Goal: Task Accomplishment & Management: Use online tool/utility

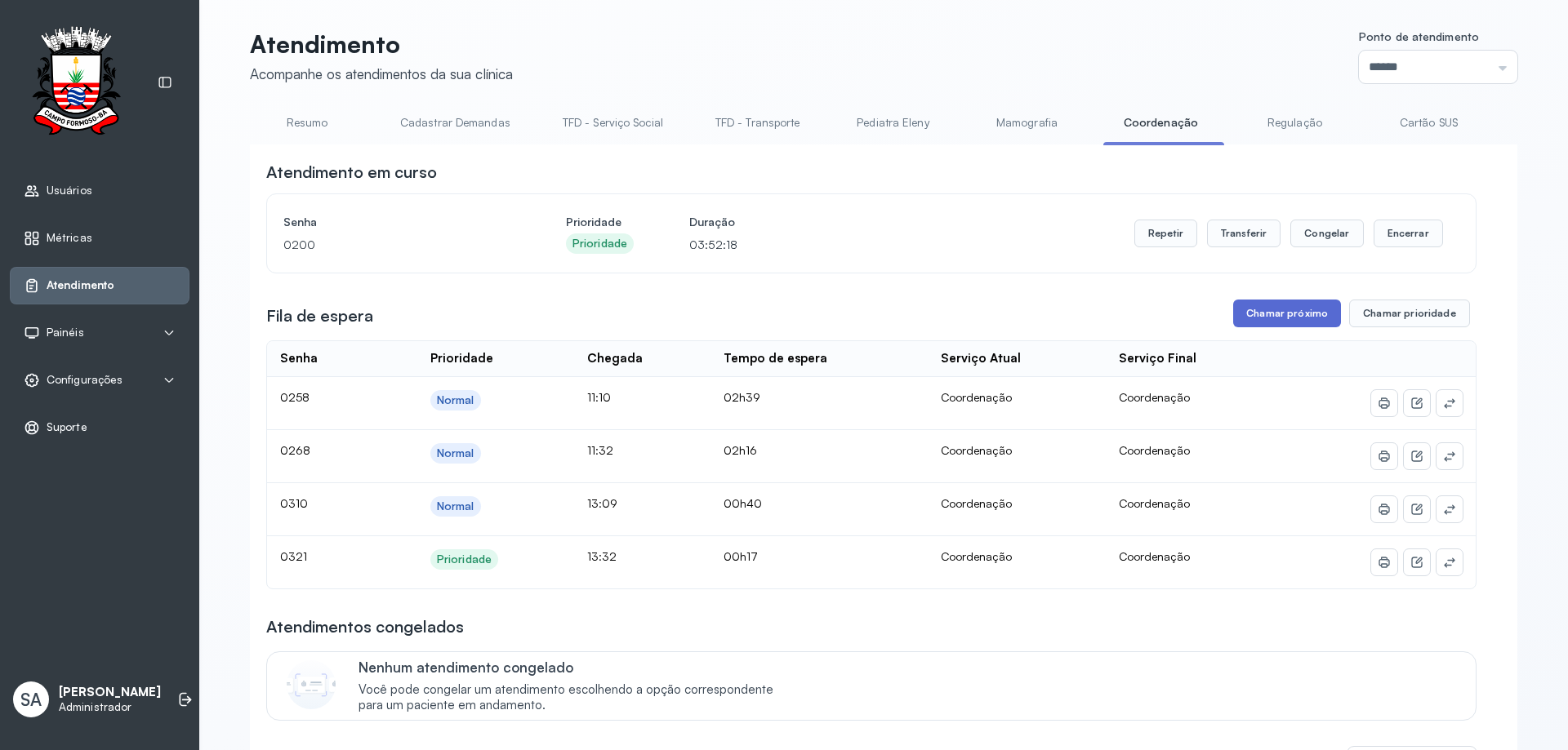
click at [1279, 312] on button "Chamar próximo" at bounding box center [1287, 314] width 108 height 28
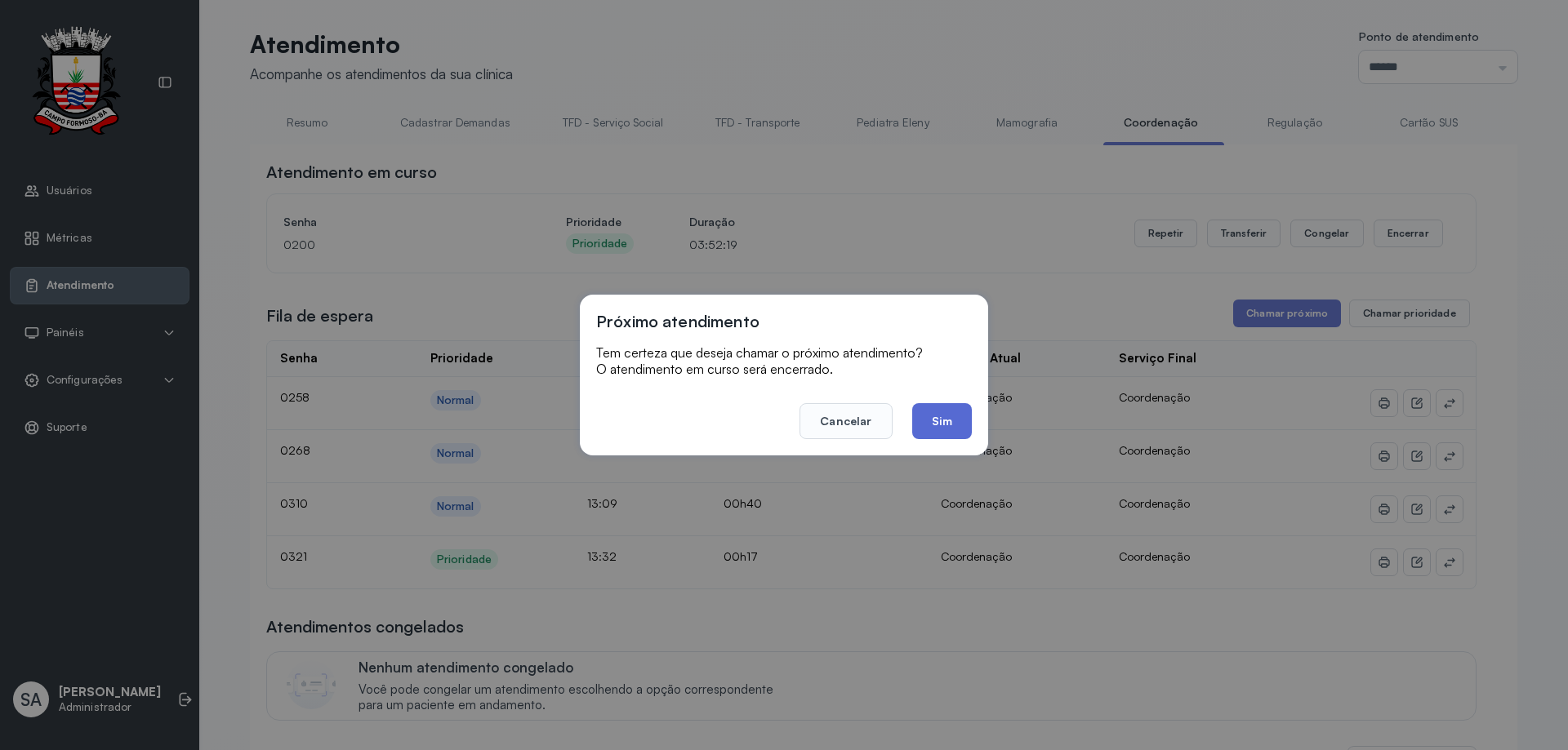
click at [955, 422] on button "Sim" at bounding box center [942, 421] width 60 height 36
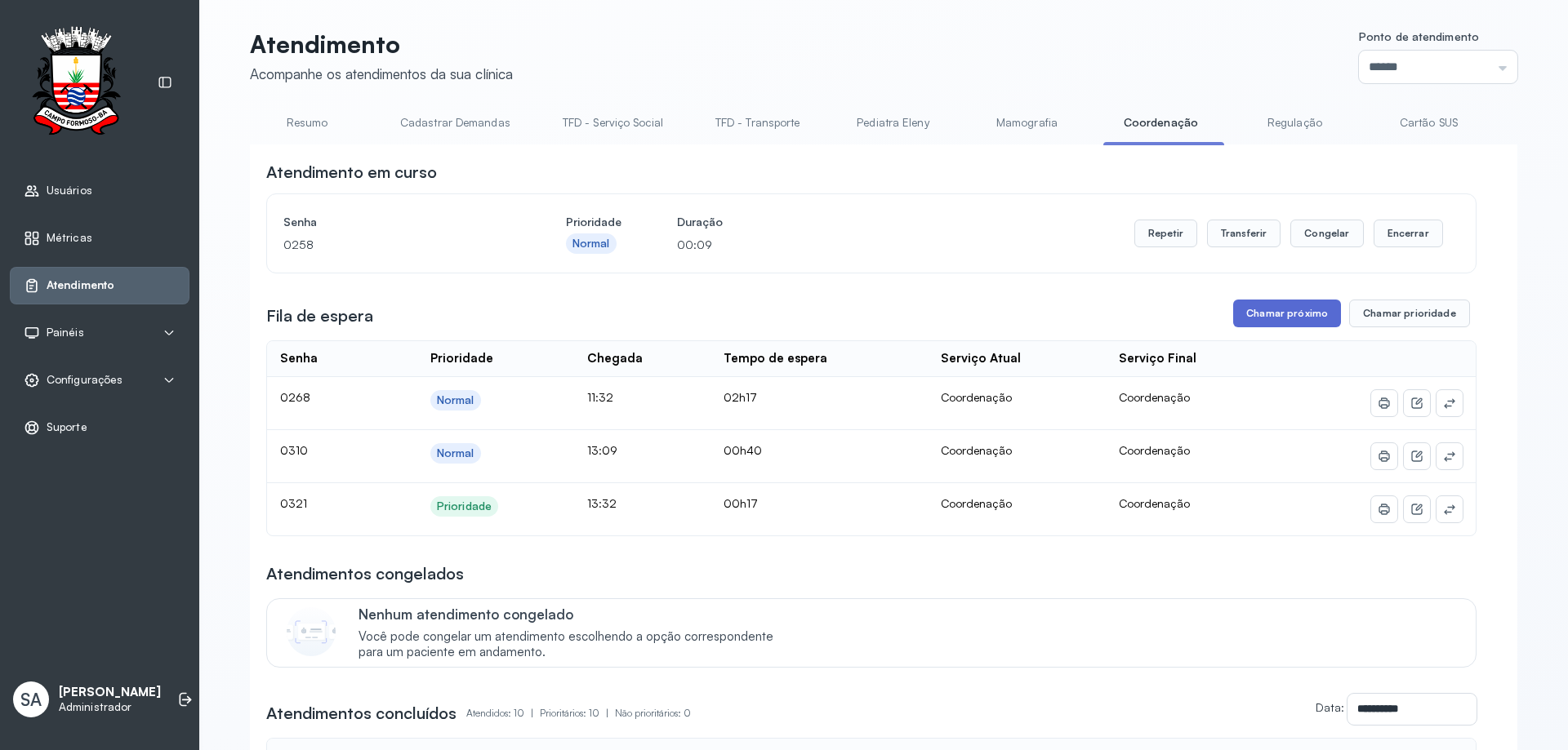
click at [1271, 311] on button "Chamar próximo" at bounding box center [1287, 314] width 108 height 28
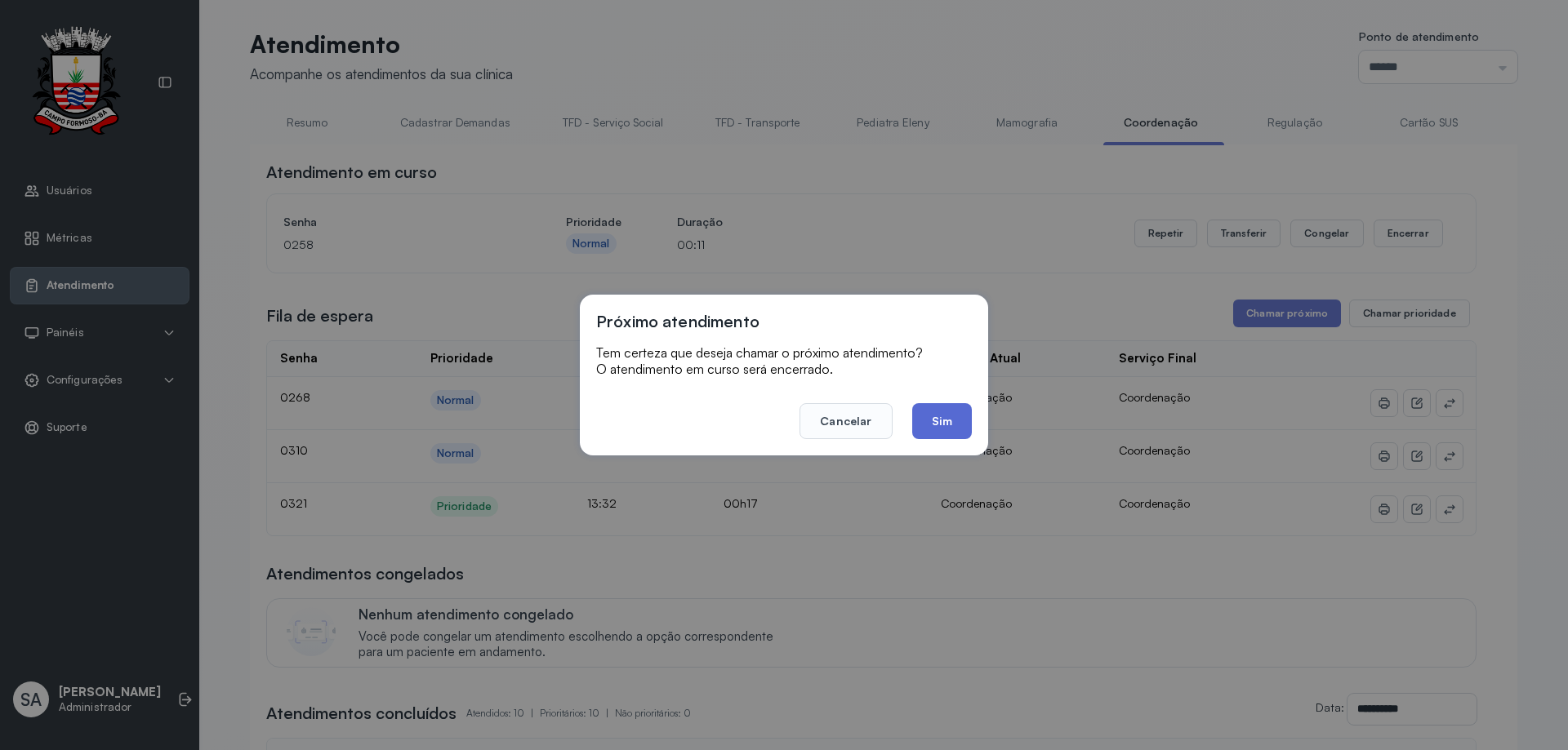
click at [951, 419] on button "Sim" at bounding box center [942, 421] width 60 height 36
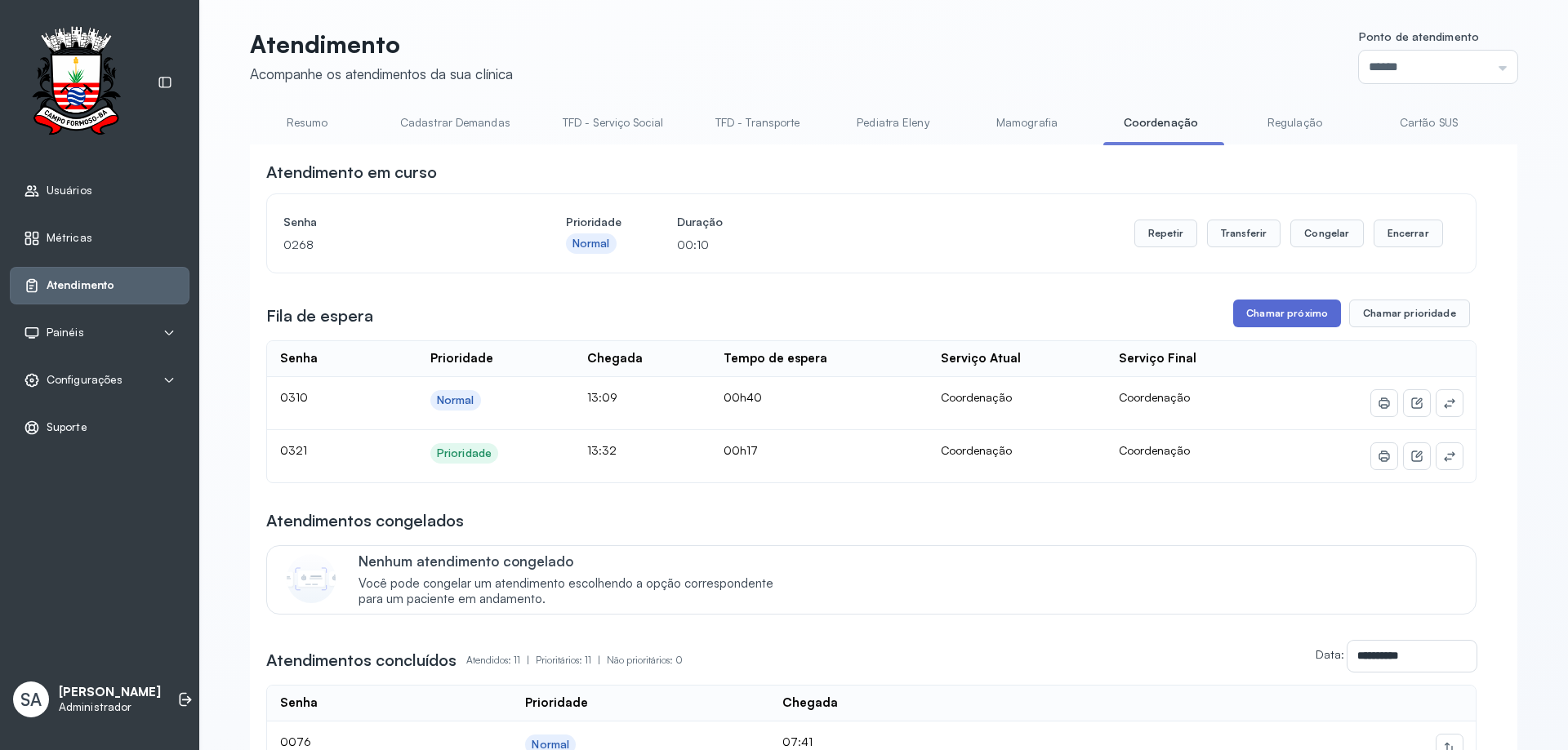
click at [1294, 314] on button "Chamar próximo" at bounding box center [1287, 314] width 108 height 28
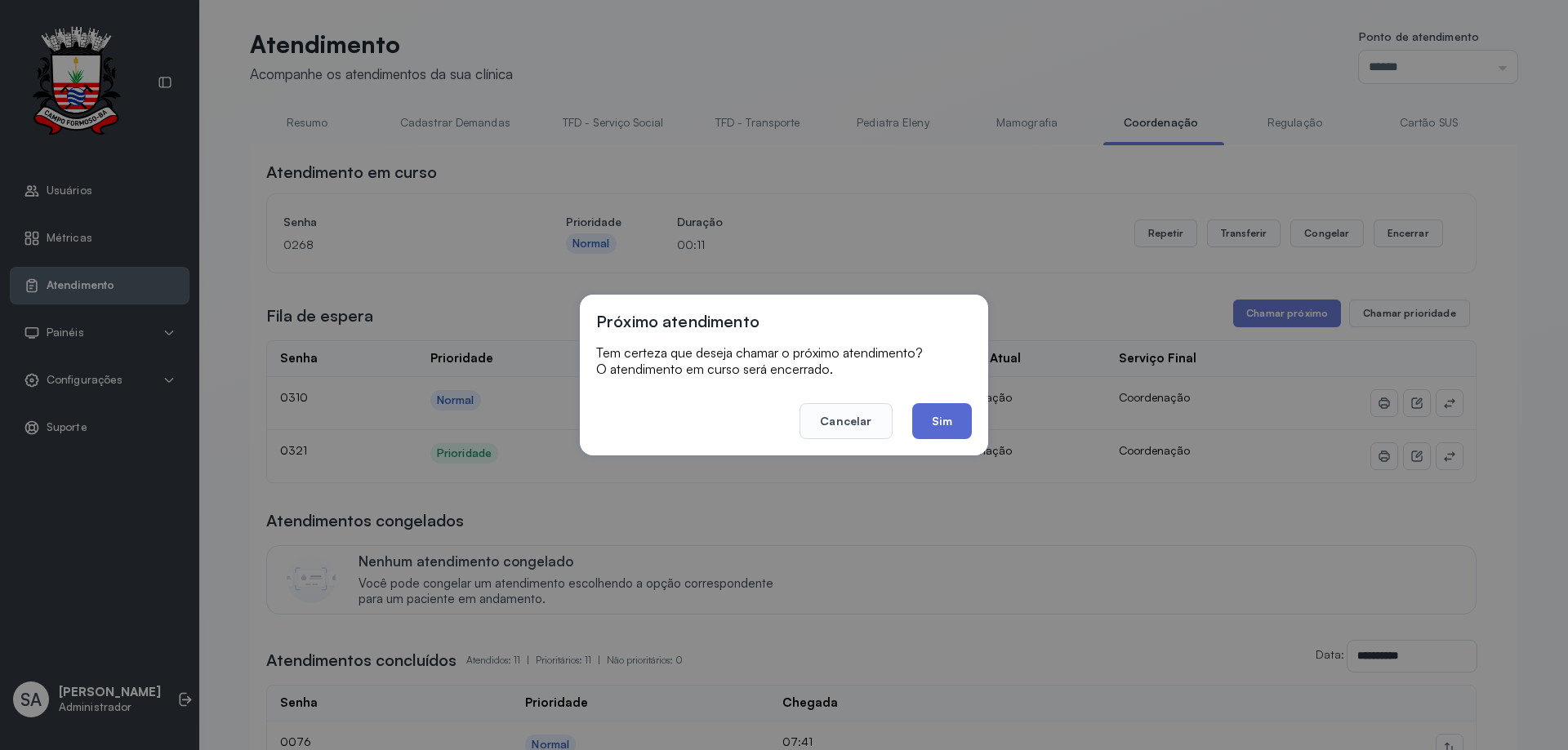
click at [947, 422] on button "Sim" at bounding box center [942, 421] width 60 height 36
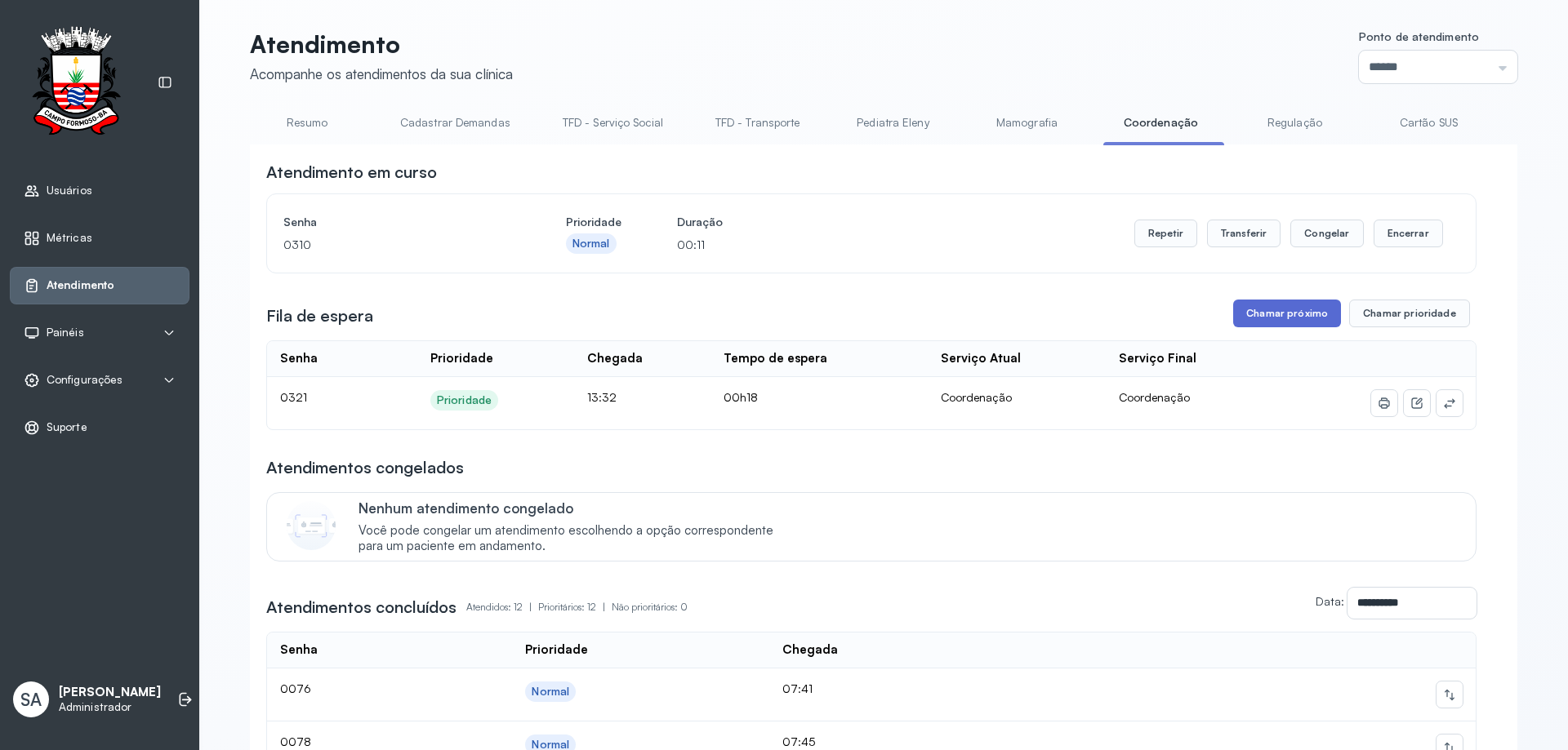
click at [1278, 316] on button "Chamar próximo" at bounding box center [1287, 314] width 108 height 28
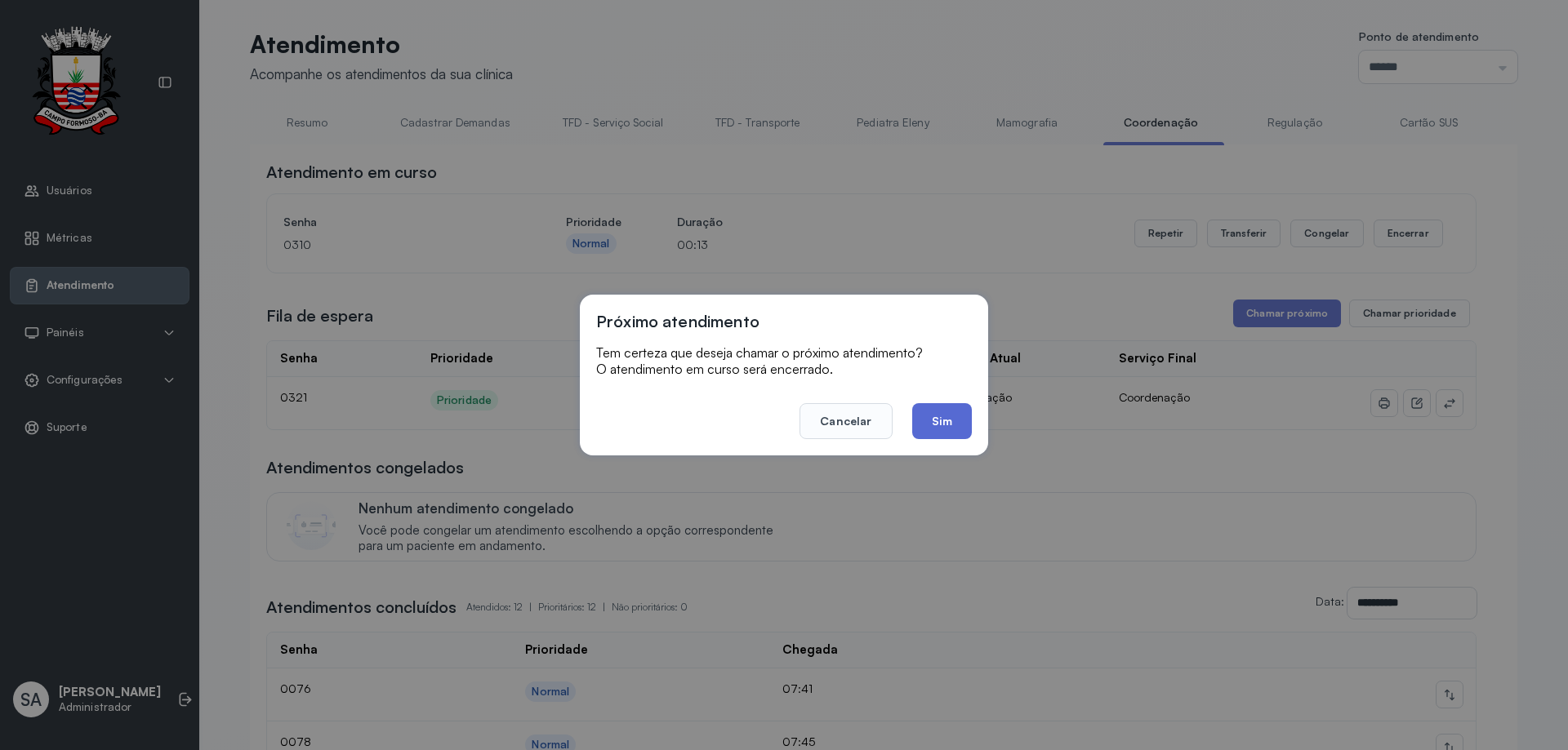
click at [960, 413] on button "Sim" at bounding box center [942, 421] width 60 height 36
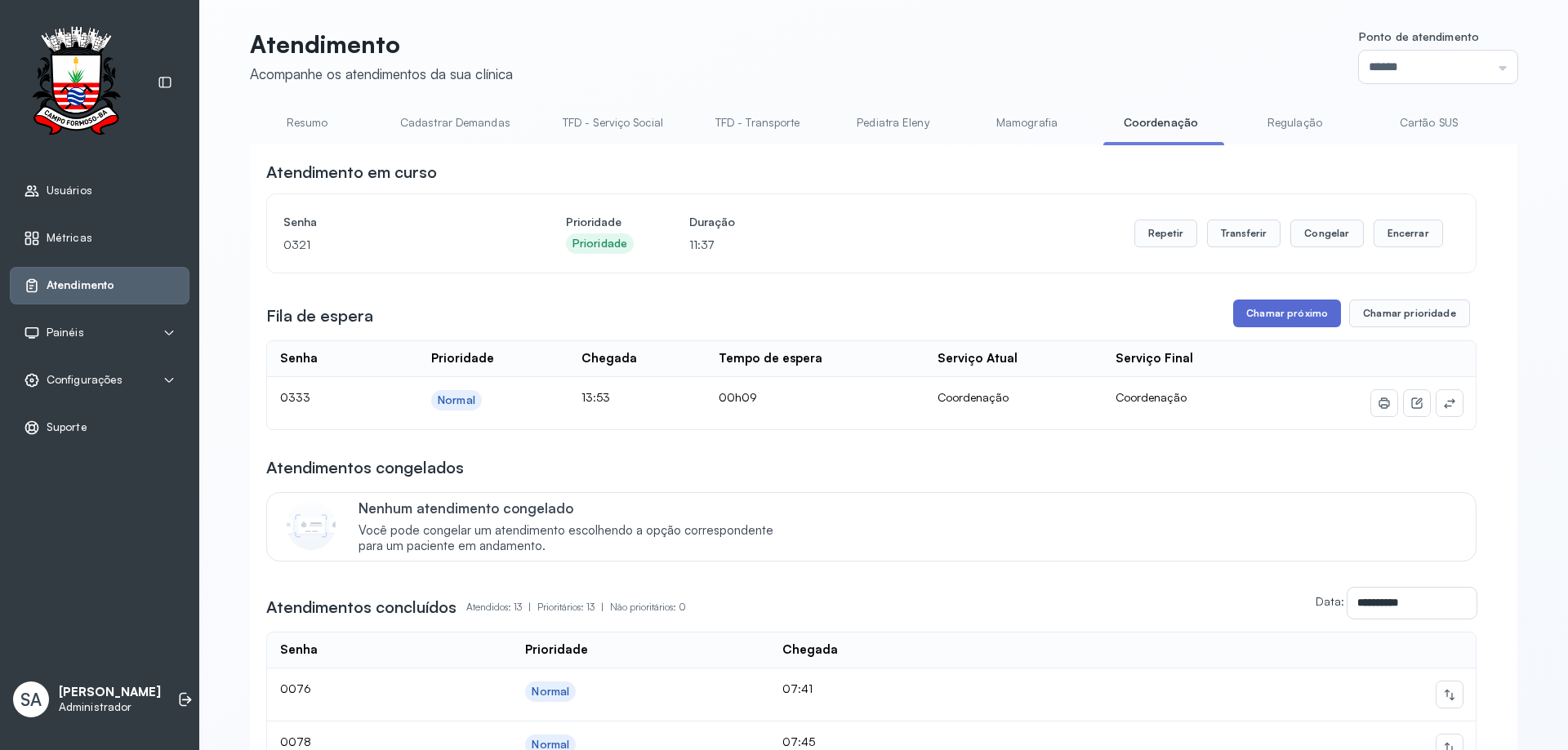
click at [1260, 312] on button "Chamar próximo" at bounding box center [1287, 314] width 108 height 28
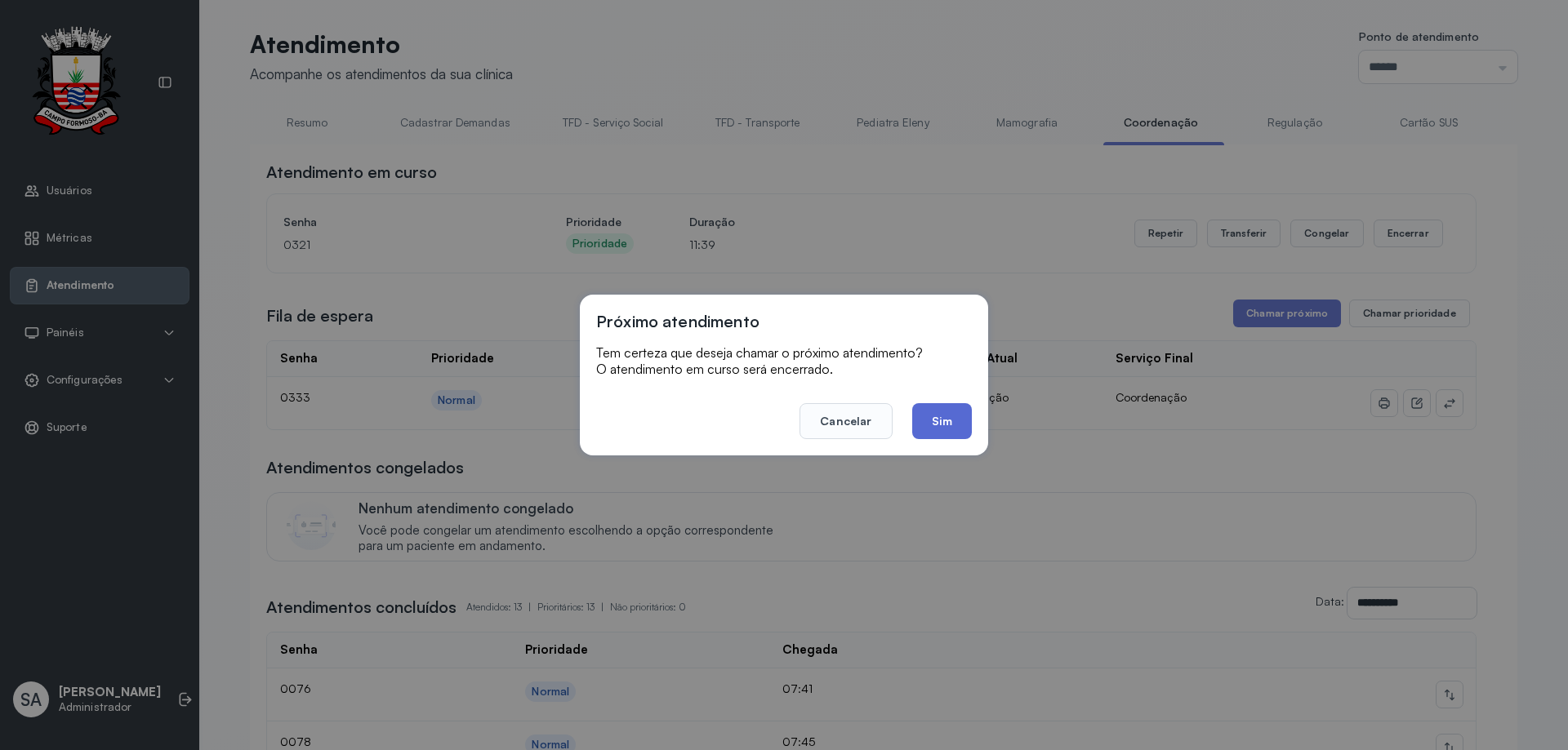
click at [942, 415] on button "Sim" at bounding box center [942, 421] width 60 height 36
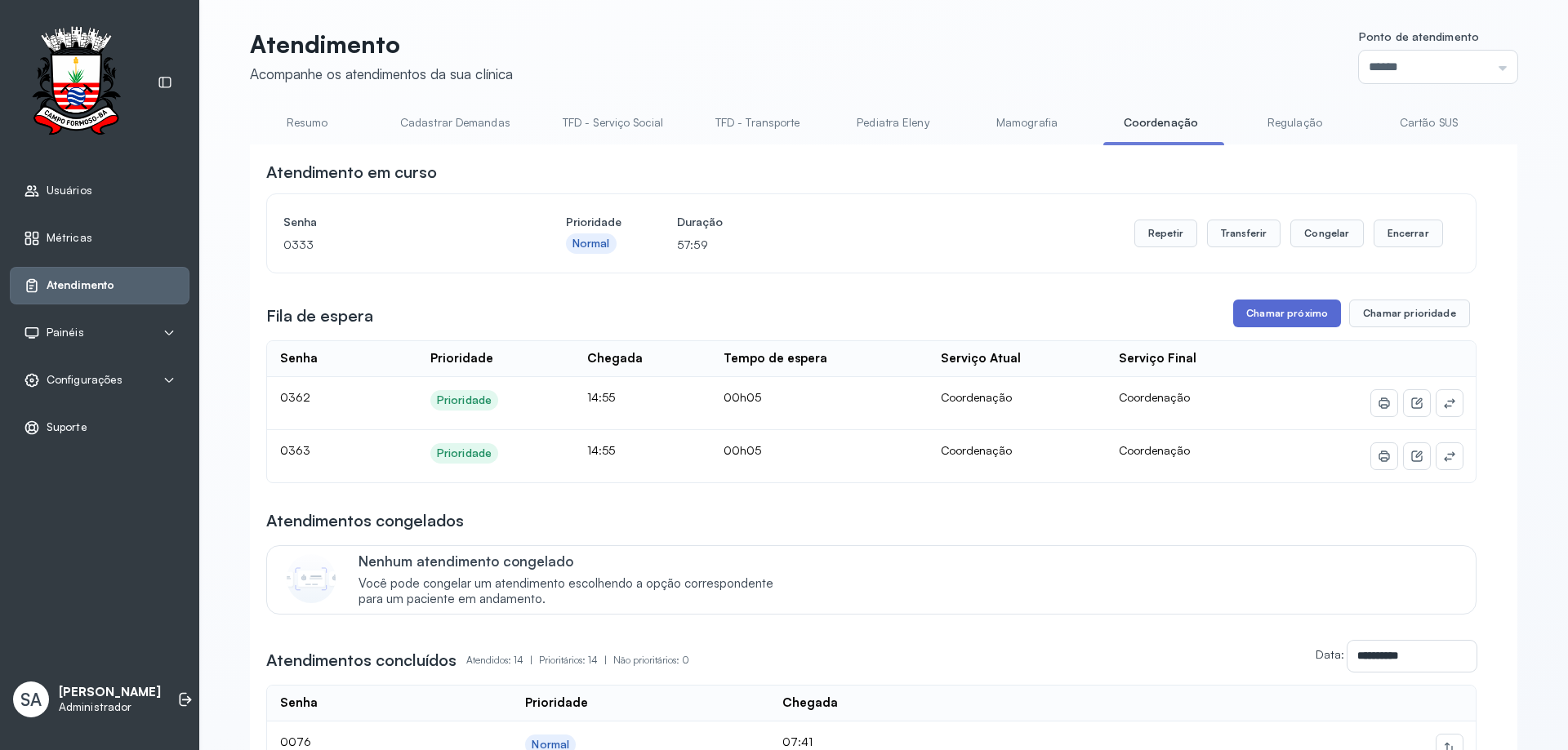
click at [1304, 324] on button "Chamar próximo" at bounding box center [1287, 314] width 108 height 28
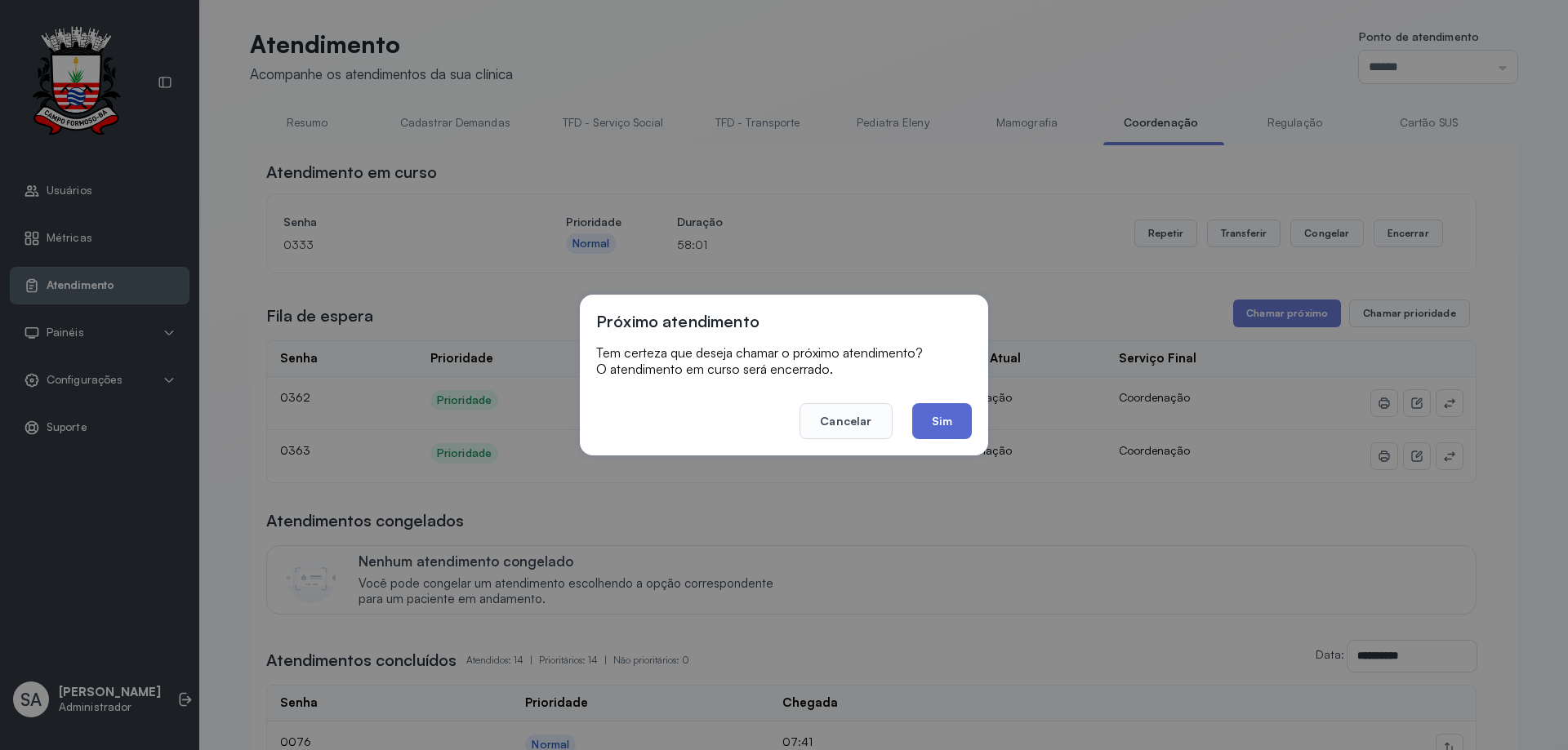
click at [949, 414] on button "Sim" at bounding box center [942, 421] width 60 height 36
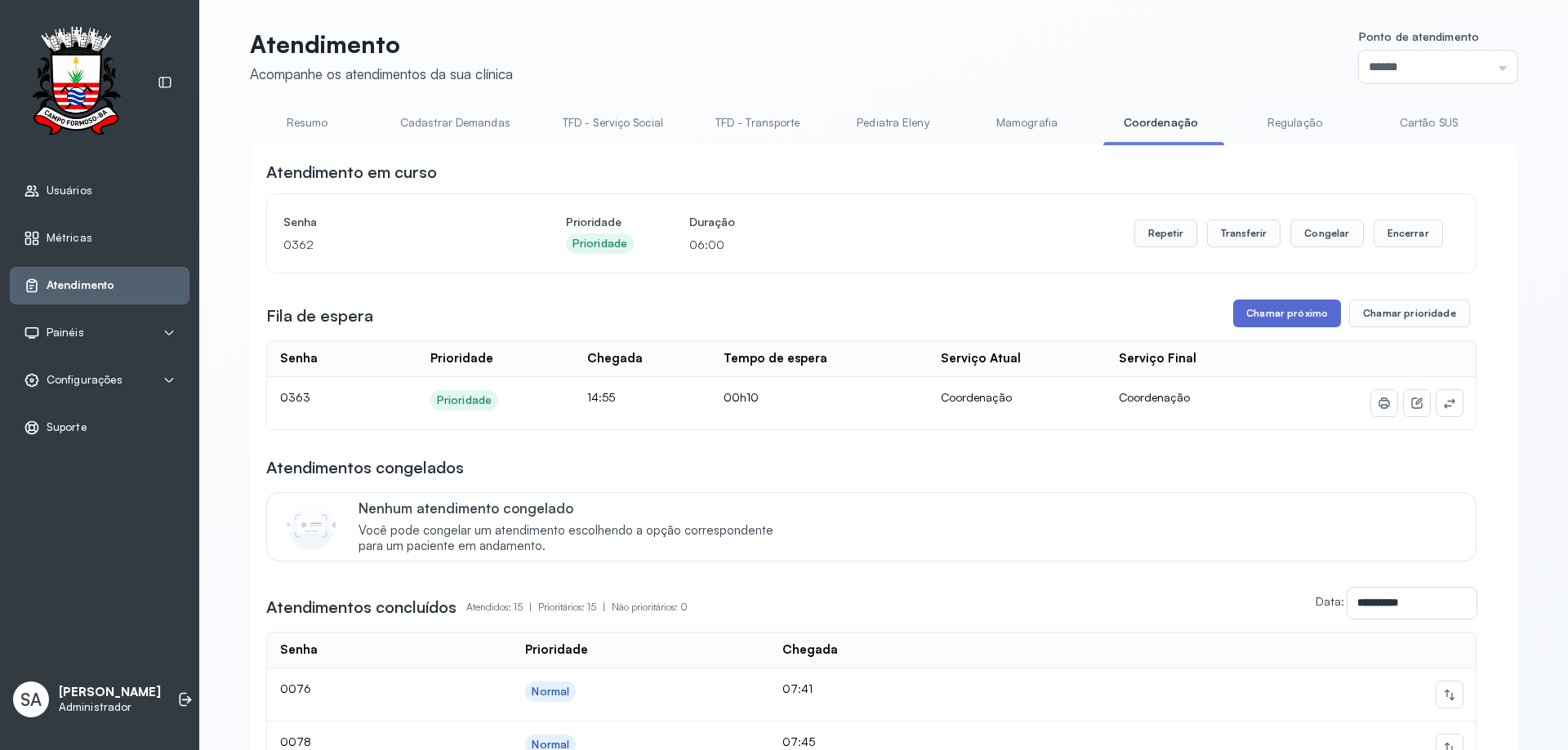
click at [1289, 318] on button "Chamar próximo" at bounding box center [1287, 314] width 108 height 28
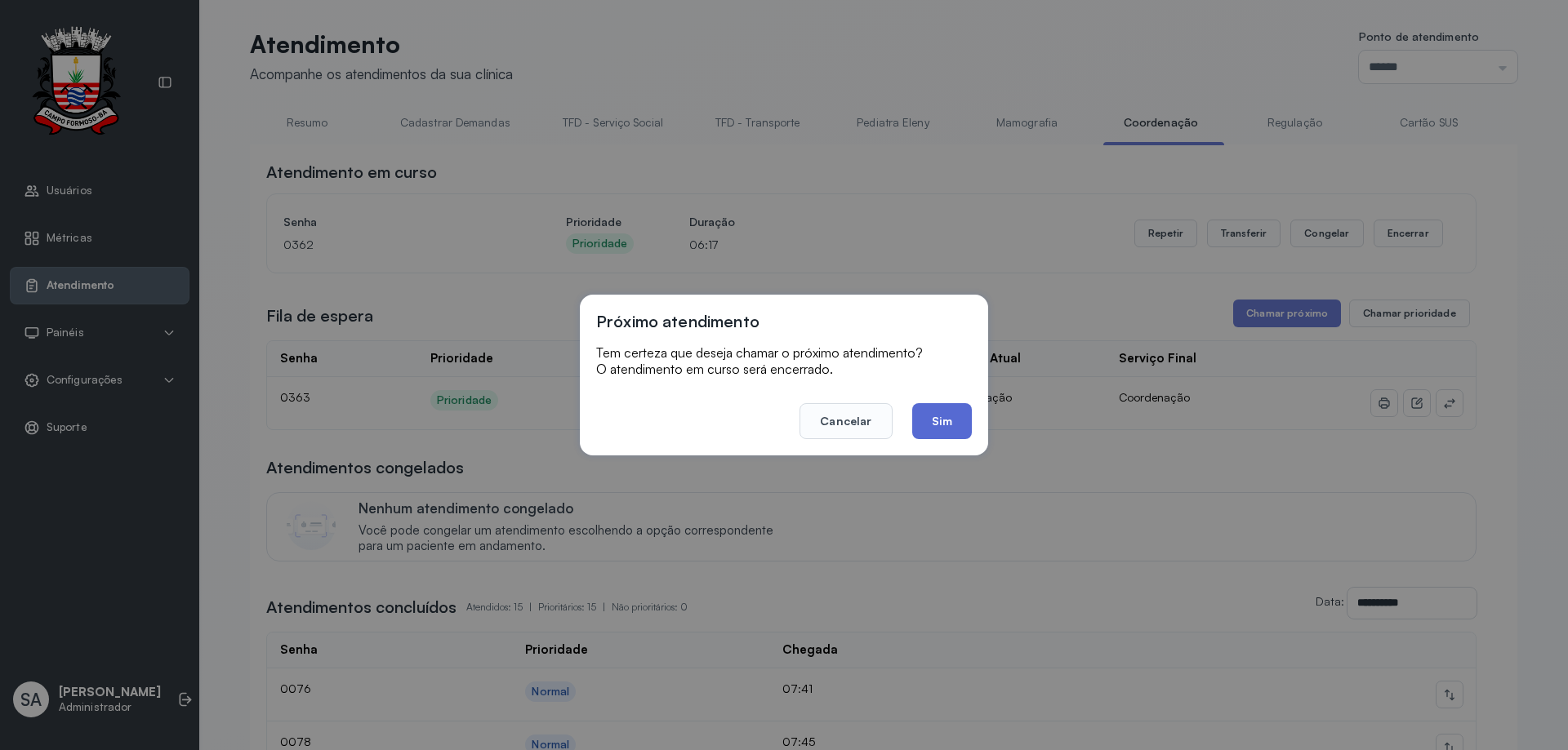
click at [956, 425] on button "Sim" at bounding box center [942, 421] width 60 height 36
